Goal: Task Accomplishment & Management: Manage account settings

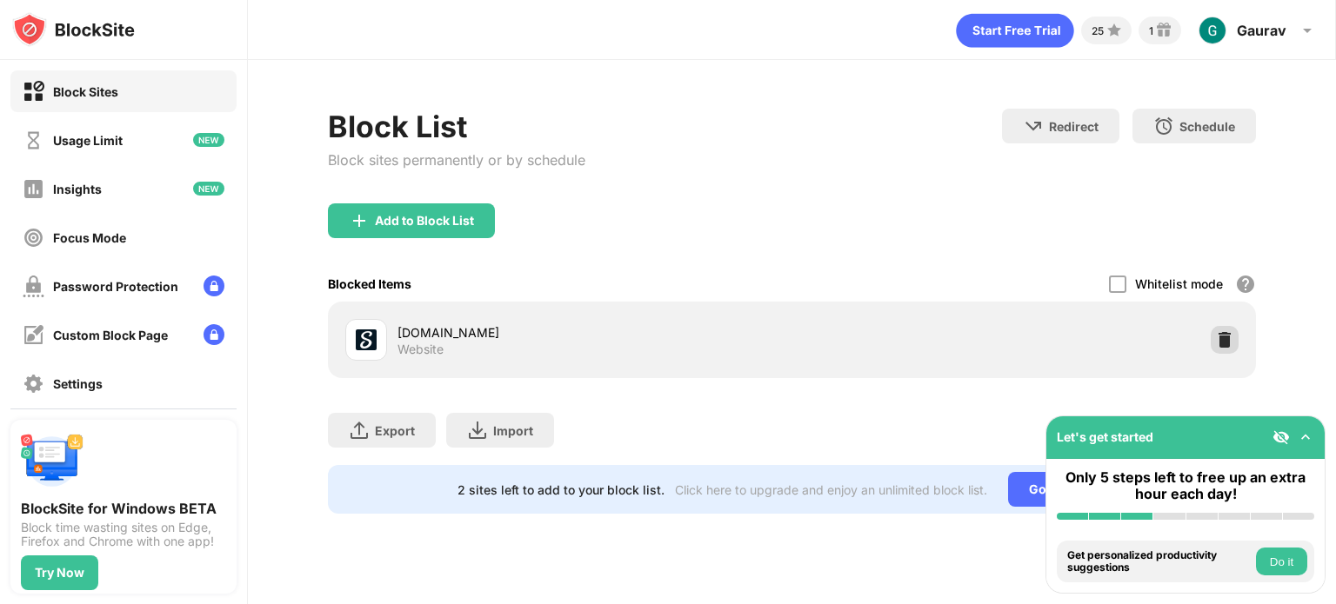
click at [1218, 344] on img at bounding box center [1224, 339] width 17 height 17
